Goal: Task Accomplishment & Management: Use online tool/utility

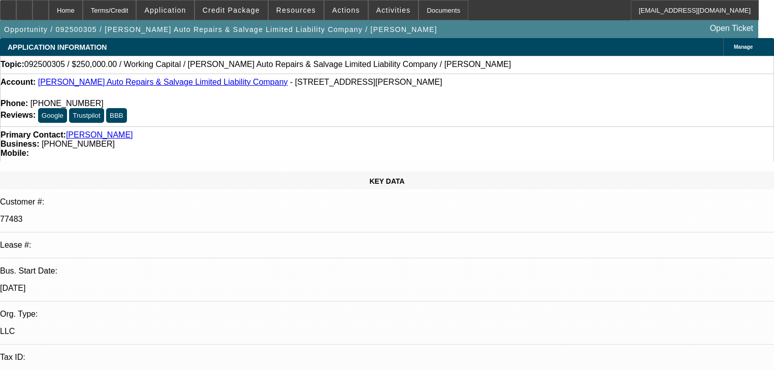
select select "0"
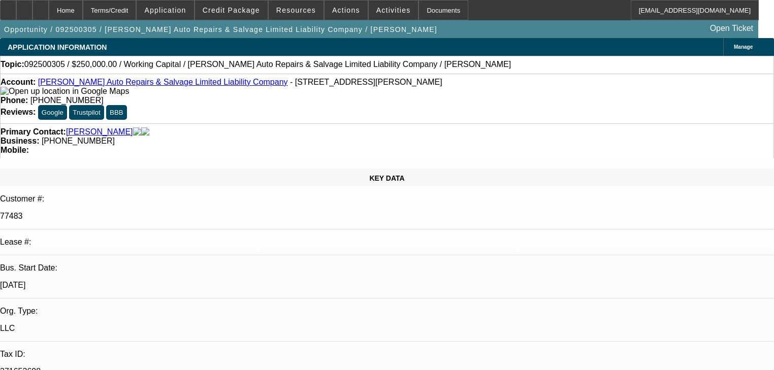
select select "0"
select select "2"
select select "0"
select select "6"
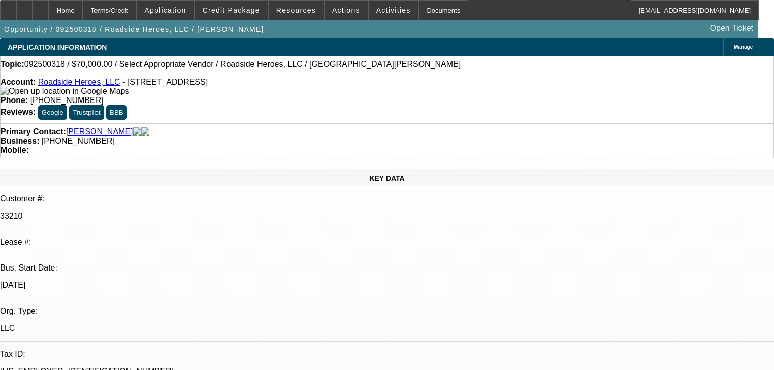
select select "0"
select select "2"
select select "0.1"
select select "1"
select select "2"
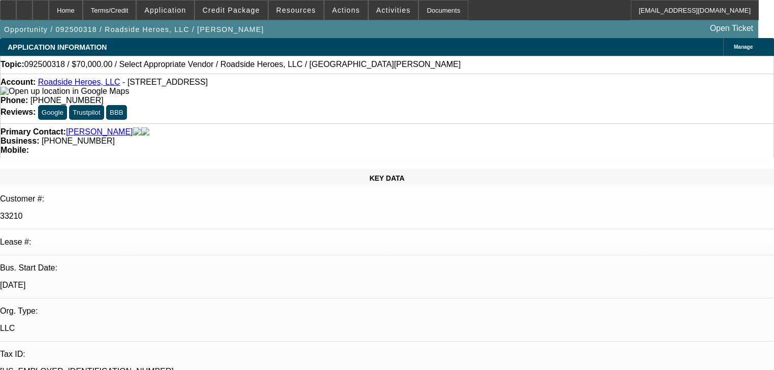
select select "4"
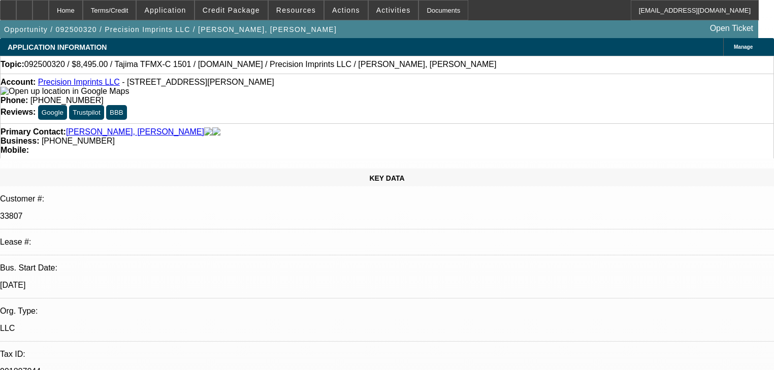
select select "0"
select select "2"
select select "0.1"
select select "1"
select select "2"
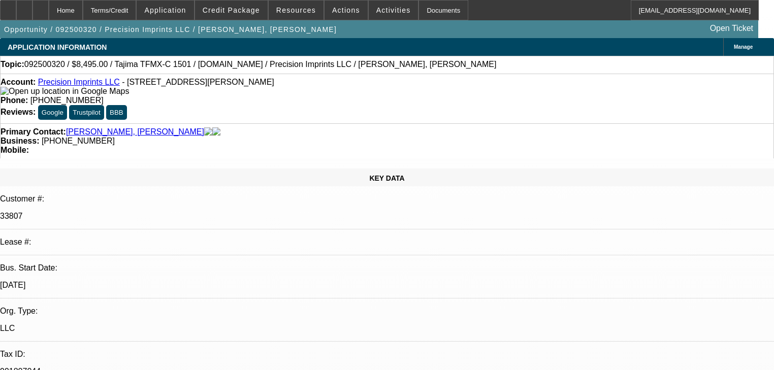
select select "4"
